Goal: Task Accomplishment & Management: Manage account settings

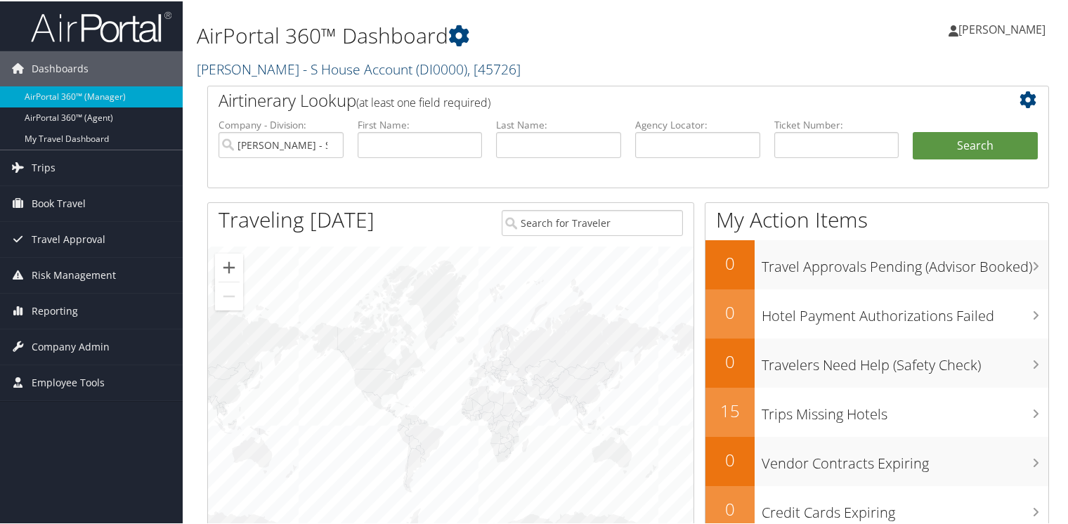
click at [254, 66] on link "[PERSON_NAME] - S House Account ( DI0000 ) , [ 45726 ]" at bounding box center [359, 67] width 324 height 19
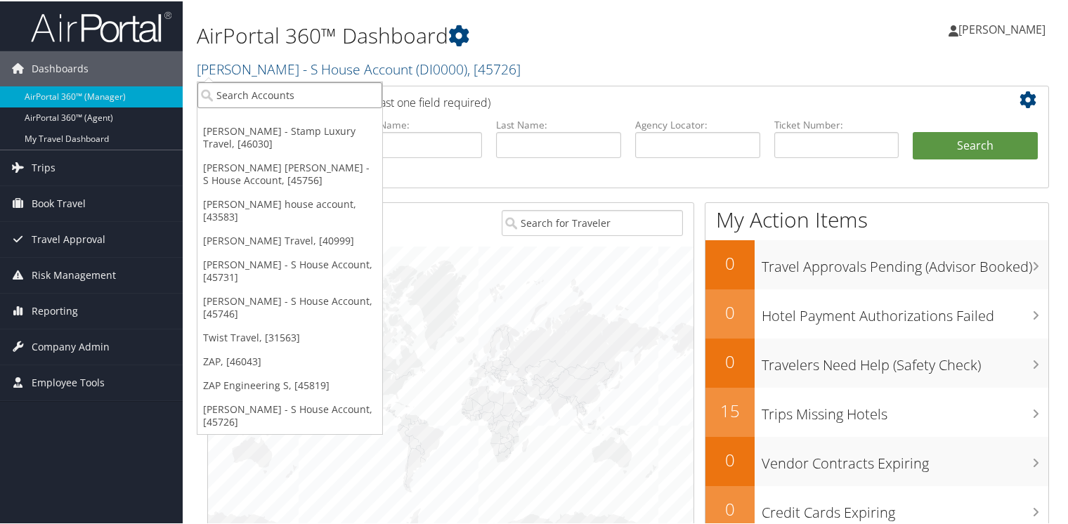
click at [257, 96] on input "search" at bounding box center [289, 94] width 185 height 26
type input "j"
type input "[PERSON_NAME]"
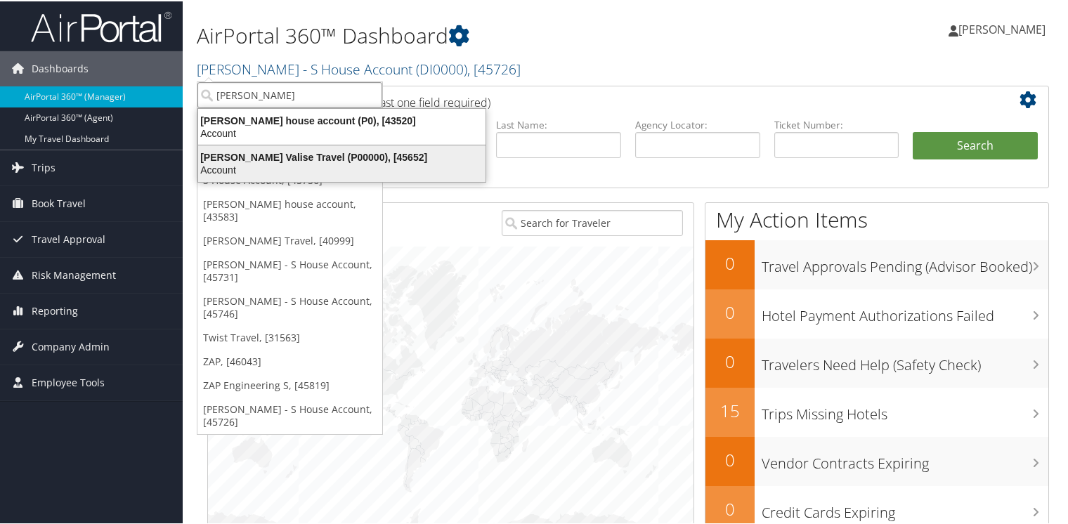
click at [283, 156] on div "[PERSON_NAME] Valise Travel (P00000), [45652]" at bounding box center [342, 156] width 304 height 13
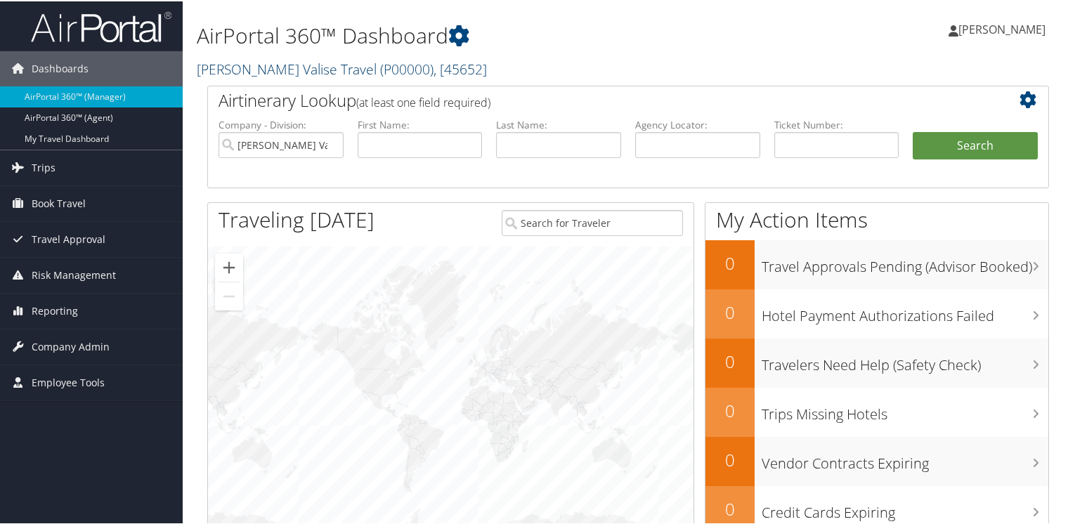
click at [227, 73] on link "Lindsay Peterson Valise Travel ( P00000 ) , [ 45652 ]" at bounding box center [342, 67] width 290 height 19
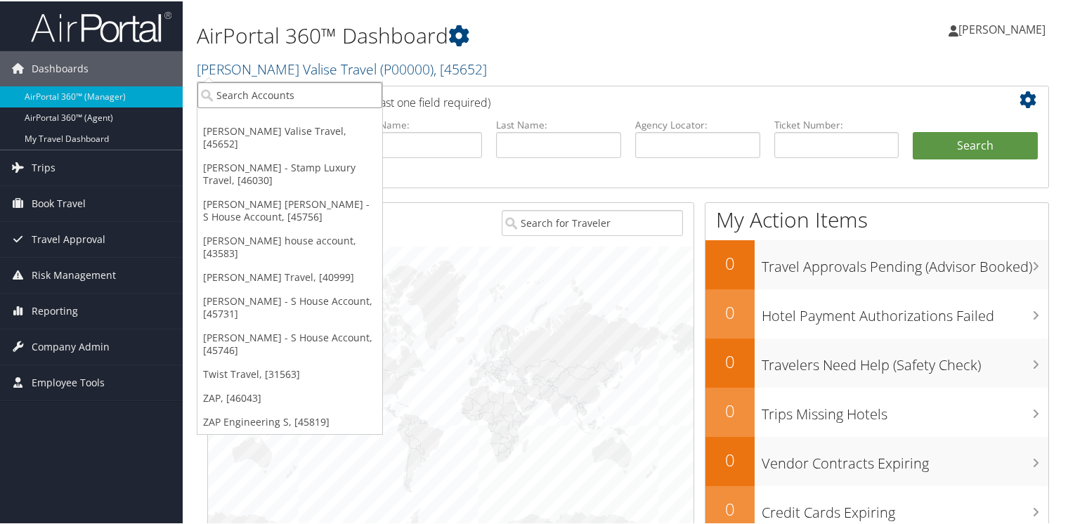
click at [250, 96] on input "search" at bounding box center [289, 94] width 185 height 26
type input "lori ann m"
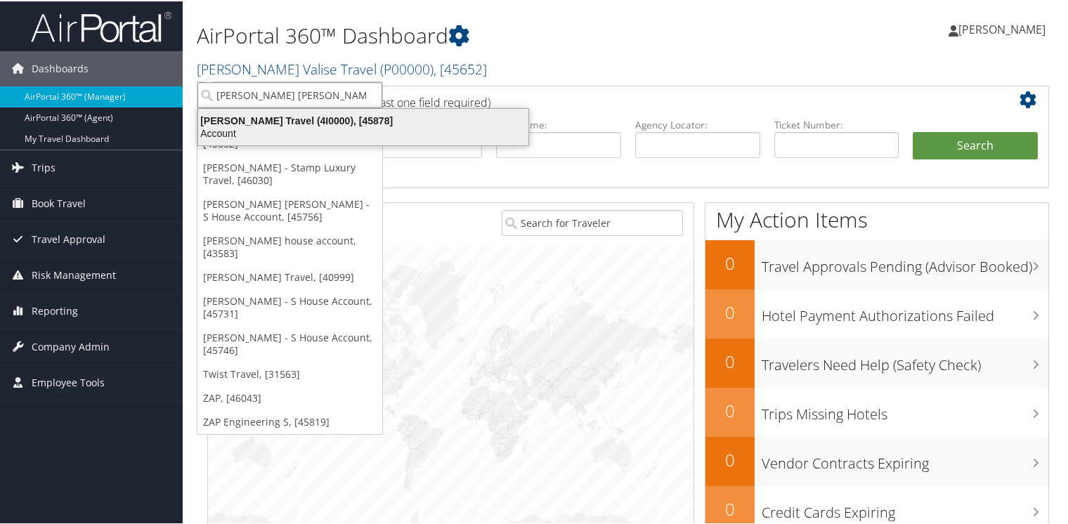
click at [264, 123] on div "Lori Ann Marinaccio - Parkstone Travel (4I0000), [45878]" at bounding box center [363, 119] width 347 height 13
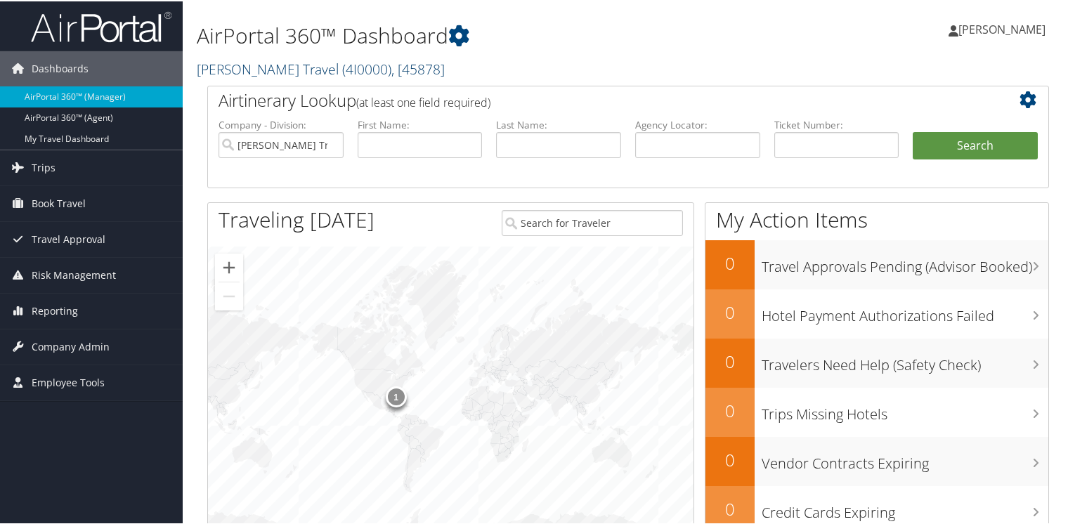
click at [278, 66] on link "Lori Ann Marinaccio - Parkstone Travel ( 4I0000 ) , [ 45878 ]" at bounding box center [321, 67] width 248 height 19
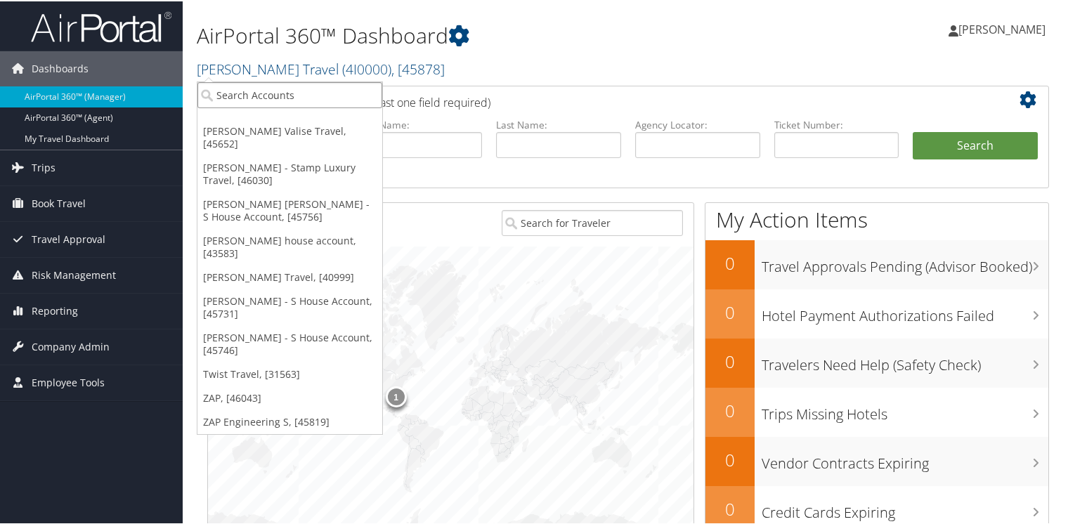
click at [271, 93] on input "search" at bounding box center [289, 94] width 185 height 26
type input "mirra dar"
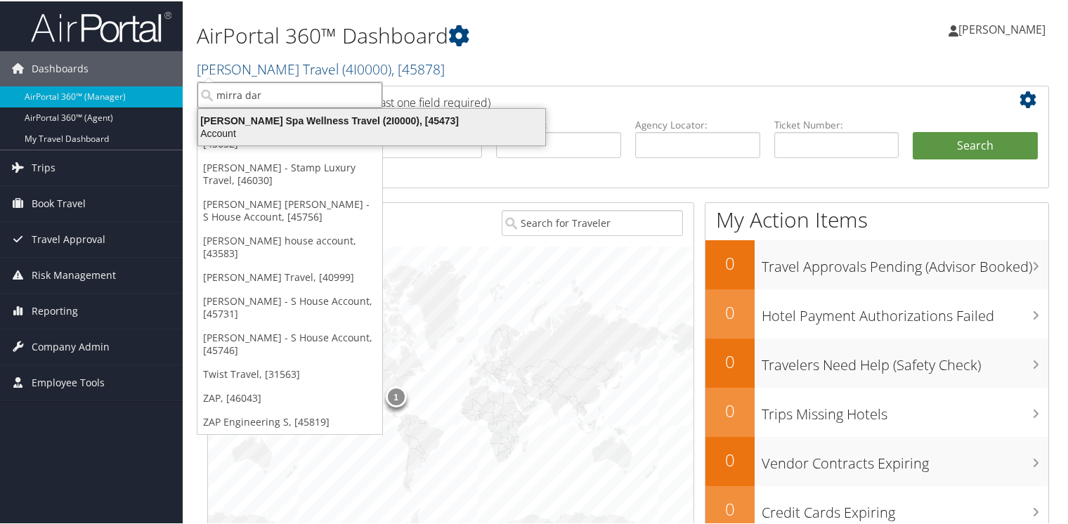
click at [262, 115] on div "Mirra Darby - Miracle Spa Wellness Travel (2I0000), [45473]" at bounding box center [372, 119] width 364 height 13
